Goal: Feedback & Contribution: Contribute content

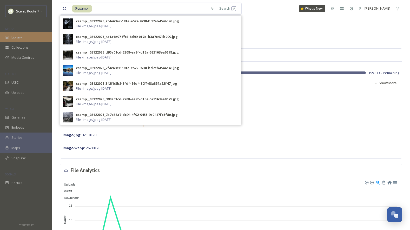
scroll to position [22, 0]
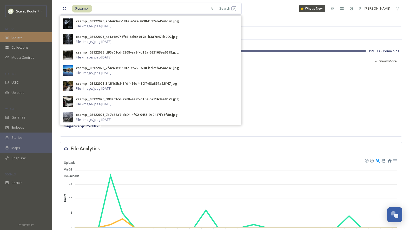
click at [8, 35] on div "Library" at bounding box center [26, 37] width 52 height 10
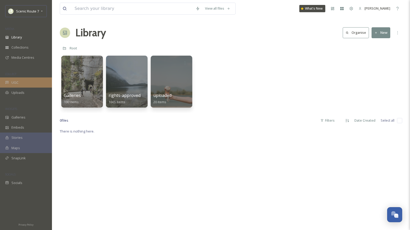
click at [15, 80] on span "UGC" at bounding box center [14, 82] width 7 height 5
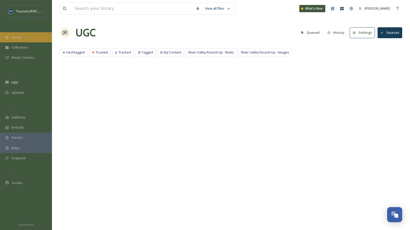
click at [27, 38] on div "Library" at bounding box center [26, 37] width 52 height 10
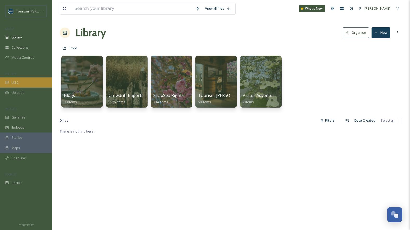
click at [23, 82] on div "UGC" at bounding box center [26, 82] width 52 height 10
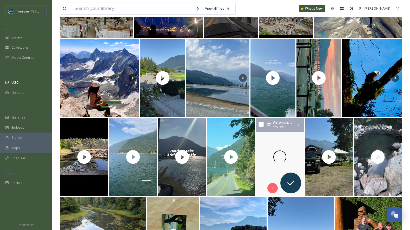
scroll to position [358, 0]
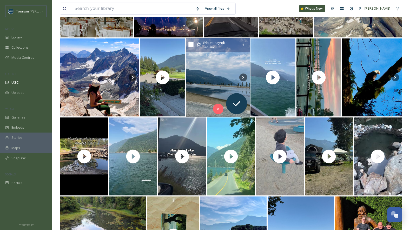
click at [209, 84] on img at bounding box center [218, 77] width 64 height 79
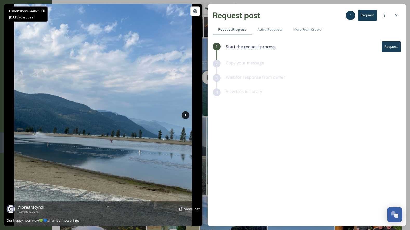
click at [185, 114] on icon at bounding box center [186, 115] width 8 height 8
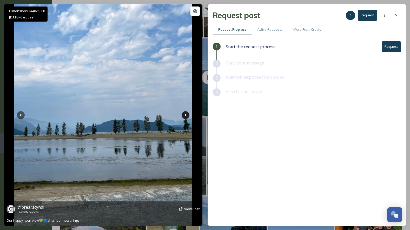
click at [185, 114] on icon at bounding box center [186, 115] width 8 height 8
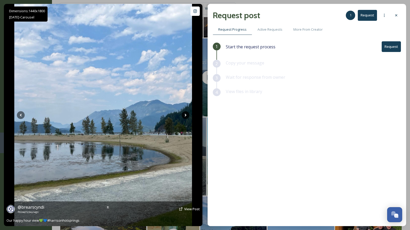
click at [184, 113] on icon at bounding box center [186, 115] width 8 height 8
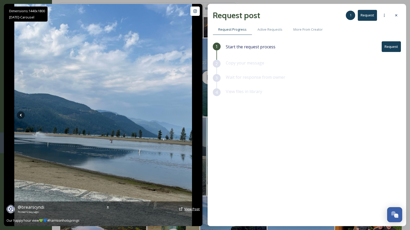
click at [186, 209] on span "View Post" at bounding box center [192, 208] width 16 height 5
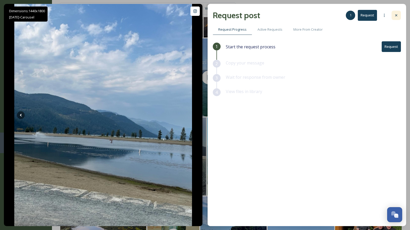
click at [396, 14] on icon at bounding box center [396, 15] width 4 height 4
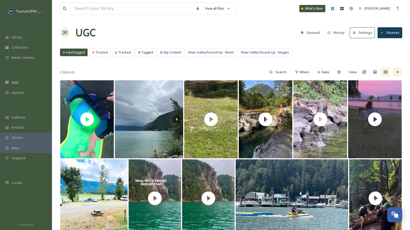
click at [397, 71] on icon at bounding box center [397, 72] width 2 height 2
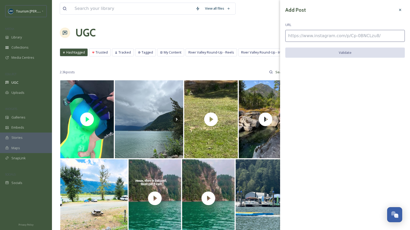
click at [299, 36] on input at bounding box center [344, 36] width 119 height 12
paste input "https://www.instagram.com/p/Cw9ZUX-so5-/"
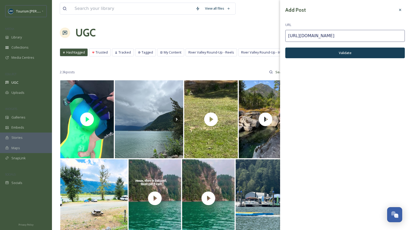
type input "https://www.instagram.com/p/Cw9ZUX-so5-/"
click at [325, 54] on button "Validate" at bounding box center [344, 53] width 119 height 11
click at [325, 54] on button "Add Post" at bounding box center [344, 53] width 119 height 11
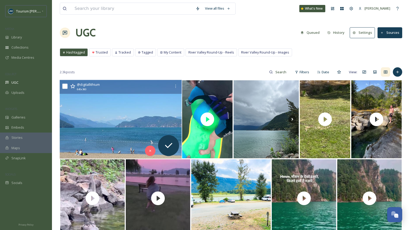
click at [159, 129] on img at bounding box center [121, 119] width 122 height 79
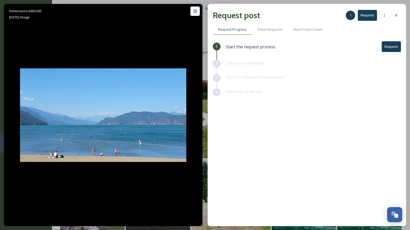
click at [388, 48] on button "Request" at bounding box center [391, 46] width 19 height 11
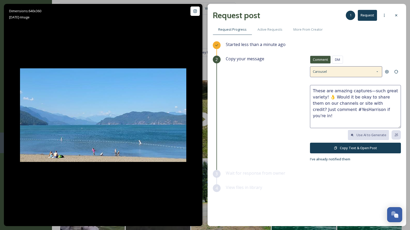
click at [353, 72] on div "Carousel" at bounding box center [346, 71] width 72 height 11
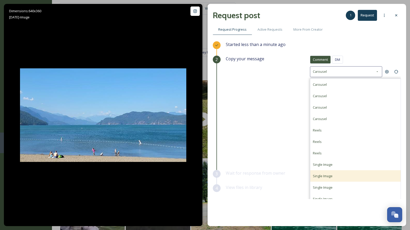
click at [325, 172] on div "Single Image" at bounding box center [355, 175] width 90 height 11
type textarea "Love this shot! Is it alright if we share your photo on our social channels or …"
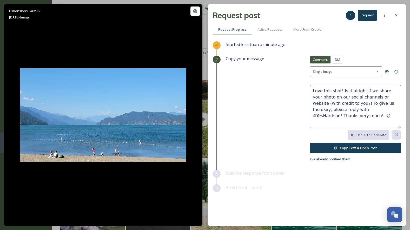
click at [333, 146] on button "Copy Text & Open Post" at bounding box center [355, 148] width 91 height 11
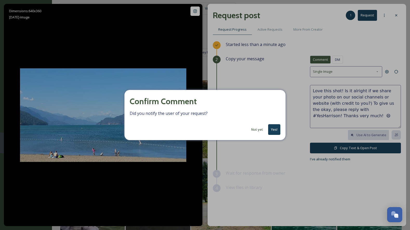
click at [274, 128] on button "Yes!" at bounding box center [274, 129] width 12 height 11
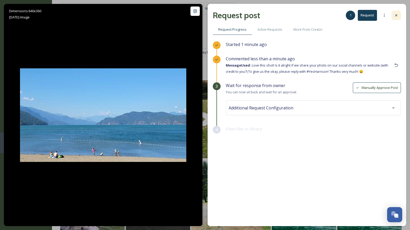
click at [397, 15] on icon at bounding box center [396, 15] width 4 height 4
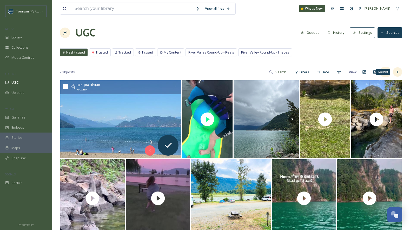
click at [397, 71] on icon at bounding box center [397, 72] width 4 height 4
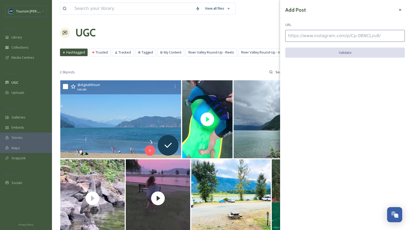
click at [305, 35] on input at bounding box center [344, 36] width 119 height 12
paste input "https://www.instagram.com/p/DOeycDUAaSy/"
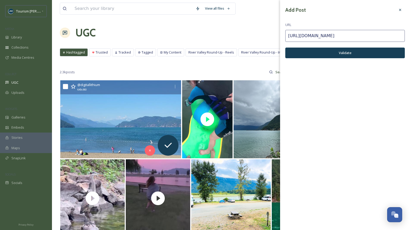
type input "https://www.instagram.com/p/DOeycDUAaSy/"
click at [317, 55] on button "Validate" at bounding box center [344, 53] width 119 height 11
click at [318, 52] on button "Add Post" at bounding box center [344, 53] width 119 height 11
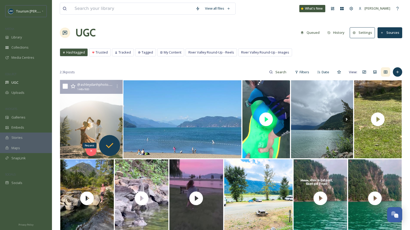
click at [110, 138] on div "Request" at bounding box center [109, 145] width 21 height 21
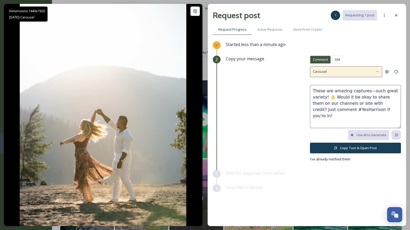
click at [331, 70] on div "Carousel" at bounding box center [346, 71] width 72 height 11
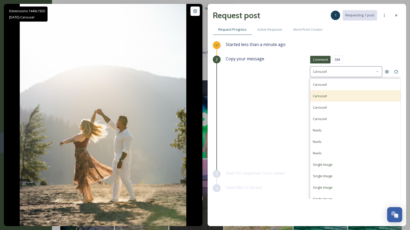
click at [325, 95] on span "Carousel" at bounding box center [320, 95] width 14 height 5
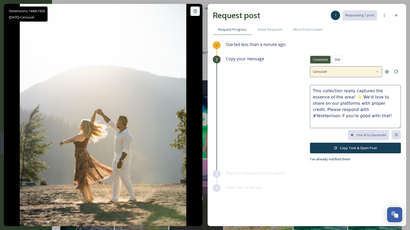
click at [322, 72] on span "Carousel" at bounding box center [320, 71] width 14 height 5
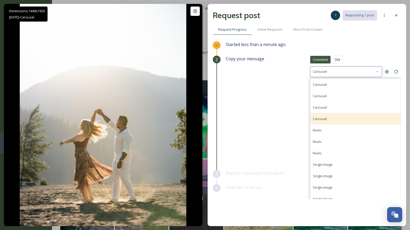
click at [323, 119] on span "Carousel" at bounding box center [320, 118] width 14 height 5
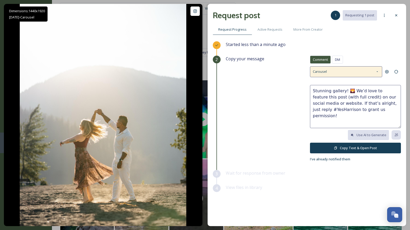
click at [330, 68] on div "Carousel" at bounding box center [346, 71] width 72 height 11
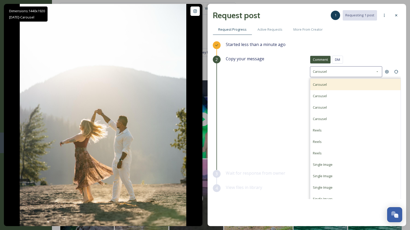
click at [324, 85] on span "Carousel" at bounding box center [320, 84] width 14 height 5
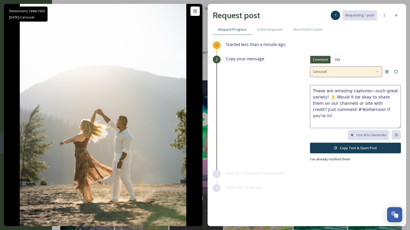
click at [324, 71] on span "Carousel" at bounding box center [320, 71] width 14 height 5
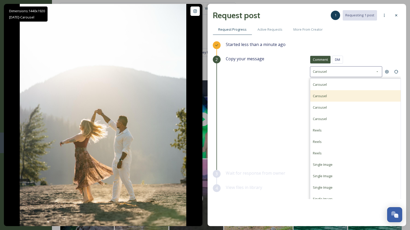
click at [324, 93] on div "Carousel" at bounding box center [320, 96] width 14 height 6
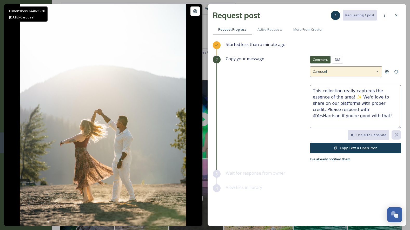
click at [324, 75] on div "Carousel" at bounding box center [346, 71] width 72 height 11
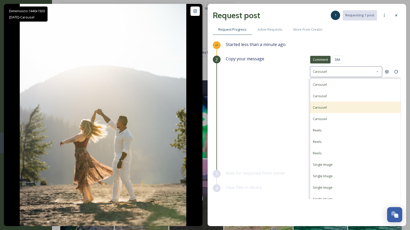
click at [323, 105] on span "Carousel" at bounding box center [320, 107] width 14 height 5
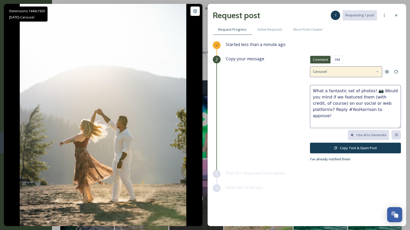
click at [324, 70] on span "Carousel" at bounding box center [320, 71] width 14 height 5
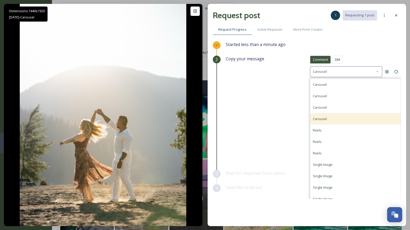
click at [323, 117] on span "Carousel" at bounding box center [320, 118] width 14 height 5
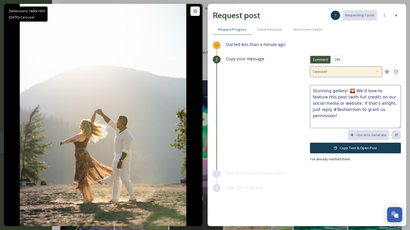
click at [324, 72] on span "Carousel" at bounding box center [320, 71] width 14 height 5
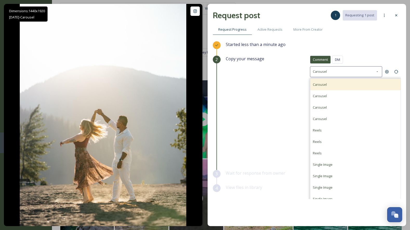
click at [324, 83] on span "Carousel" at bounding box center [320, 84] width 14 height 5
type textarea "These are amazing captures—such great variety! 👌 Would it be okay to share them…"
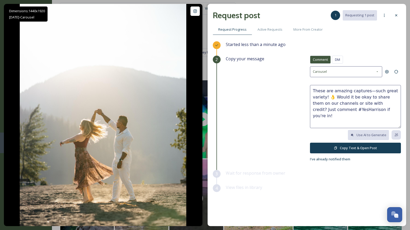
click at [355, 147] on button "Copy Text & Open Post" at bounding box center [355, 148] width 91 height 11
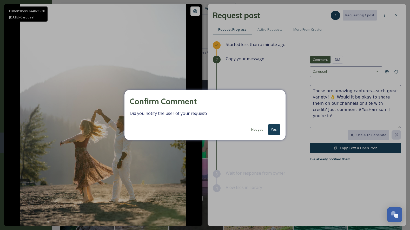
click at [276, 127] on button "Yes!" at bounding box center [274, 129] width 12 height 11
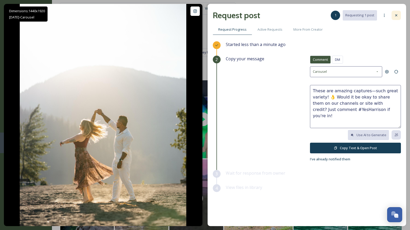
click at [396, 15] on icon at bounding box center [396, 15] width 4 height 4
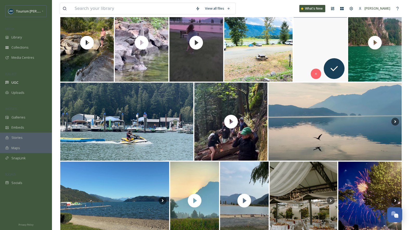
scroll to position [184, 0]
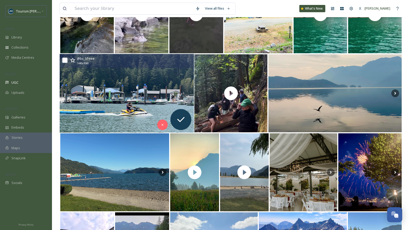
click at [116, 107] on img at bounding box center [126, 93] width 134 height 79
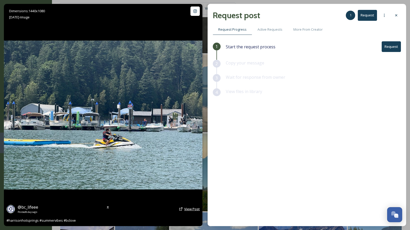
click at [187, 208] on span "View Post" at bounding box center [192, 208] width 16 height 5
click at [397, 15] on icon at bounding box center [396, 15] width 4 height 4
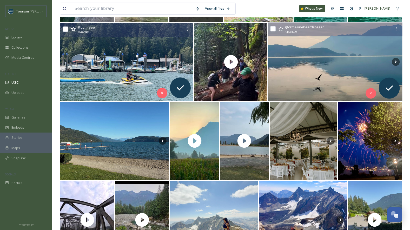
scroll to position [218, 0]
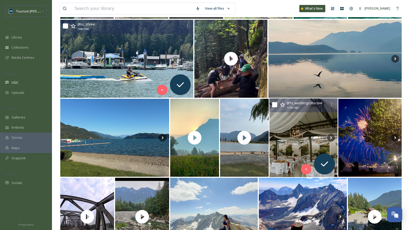
click at [299, 134] on img at bounding box center [303, 137] width 68 height 79
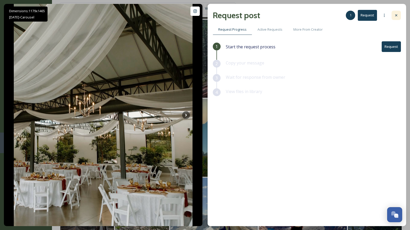
click at [398, 13] on div at bounding box center [395, 15] width 9 height 9
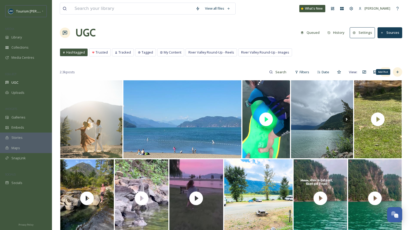
click at [398, 70] on icon at bounding box center [397, 72] width 4 height 4
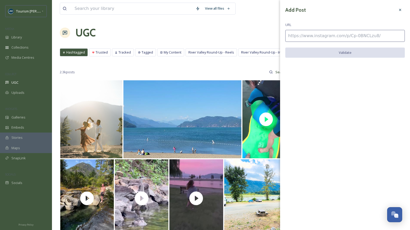
click at [294, 34] on input at bounding box center [344, 36] width 119 height 12
paste input "https://www.instagram.com/p/DMrI1yjxSA5/"
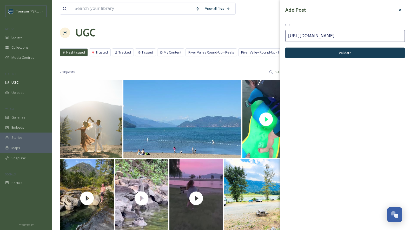
type input "https://www.instagram.com/p/DMrI1yjxSA5/"
click at [305, 51] on button "Validate" at bounding box center [344, 53] width 119 height 11
click at [306, 51] on button "Add Post" at bounding box center [344, 53] width 119 height 11
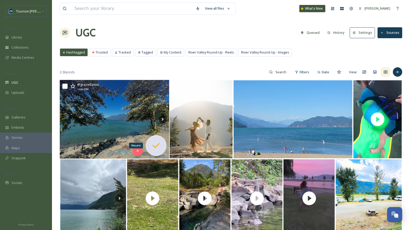
click at [158, 145] on icon at bounding box center [156, 145] width 8 height 5
click at [132, 120] on img at bounding box center [114, 119] width 109 height 79
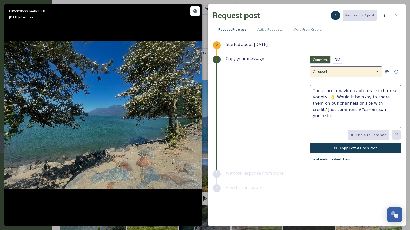
click at [378, 70] on icon at bounding box center [377, 72] width 4 height 4
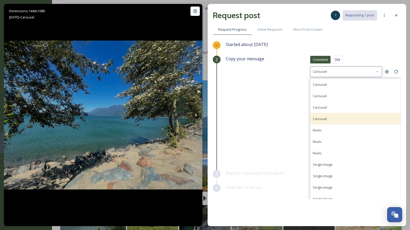
click at [315, 117] on span "Carousel" at bounding box center [320, 118] width 14 height 5
type textarea "Stunning gallery! 🌄 We’d love to feature this post (with full credit) on our so…"
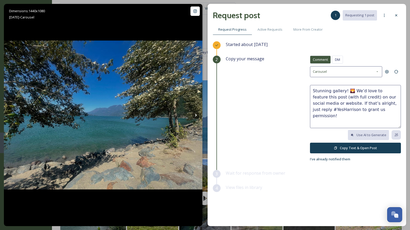
click at [343, 149] on button "Copy Text & Open Post" at bounding box center [355, 148] width 91 height 11
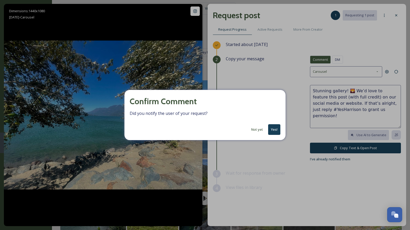
click at [273, 126] on button "Yes!" at bounding box center [274, 129] width 12 height 11
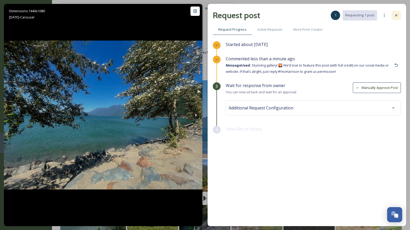
click at [396, 13] on icon at bounding box center [396, 15] width 4 height 4
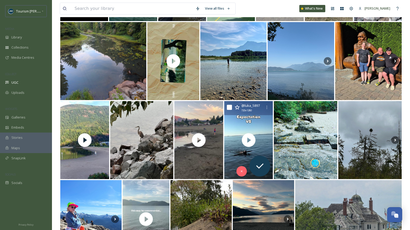
scroll to position [618, 0]
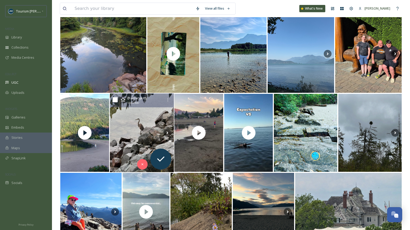
click at [149, 131] on img at bounding box center [142, 132] width 64 height 79
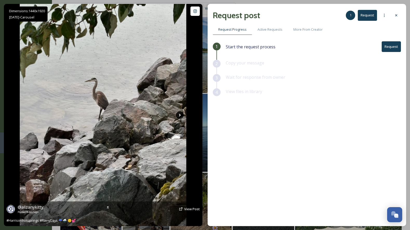
click at [180, 114] on icon at bounding box center [180, 114] width 2 height 3
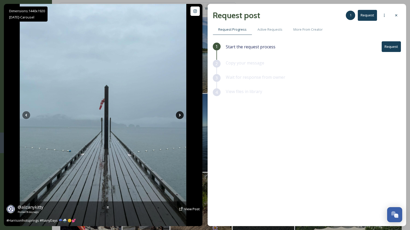
click at [180, 114] on icon at bounding box center [180, 114] width 2 height 3
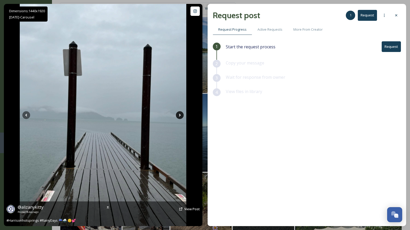
click at [180, 115] on icon at bounding box center [180, 114] width 2 height 3
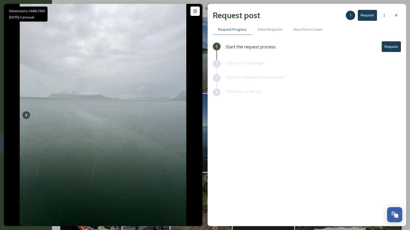
click at [390, 44] on button "Request" at bounding box center [391, 46] width 19 height 11
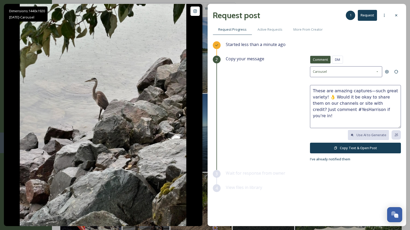
click at [349, 146] on button "Copy Text & Open Post" at bounding box center [355, 148] width 91 height 11
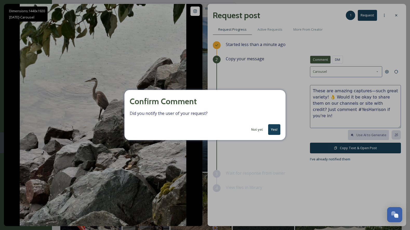
click at [275, 129] on button "Yes!" at bounding box center [274, 129] width 12 height 11
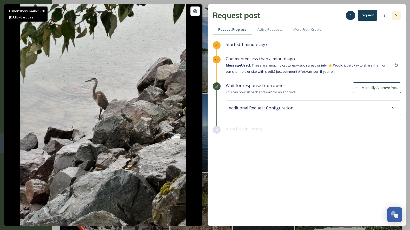
click at [396, 15] on icon at bounding box center [396, 15] width 4 height 4
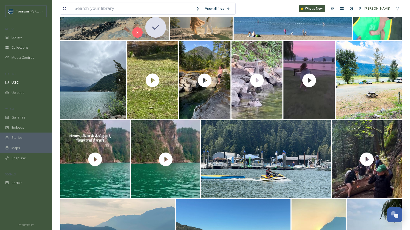
scroll to position [112, 0]
